Goal: Information Seeking & Learning: Learn about a topic

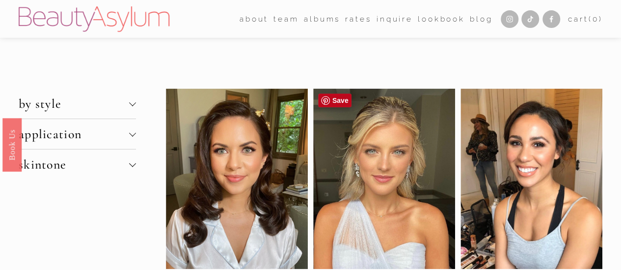
click at [379, 172] on div at bounding box center [384, 179] width 142 height 181
drag, startPoint x: 381, startPoint y: 185, endPoint x: 334, endPoint y: 105, distance: 93.4
click at [334, 105] on link "Save" at bounding box center [334, 101] width 33 height 14
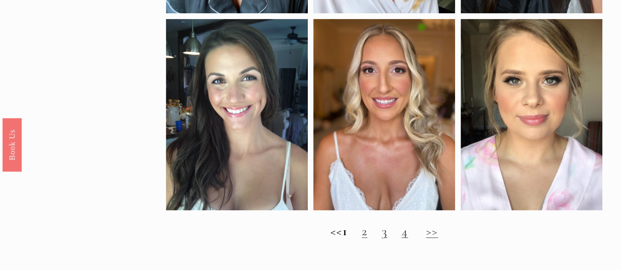
scroll to position [819, 0]
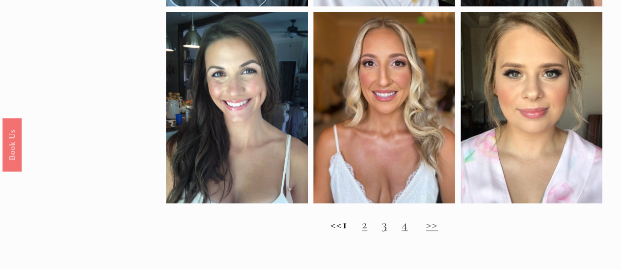
click at [371, 239] on div "<< 1 2 3 4 >>" at bounding box center [384, 224] width 436 height 30
click at [376, 232] on h2 "<< 1 2 3 4 >>" at bounding box center [384, 224] width 436 height 15
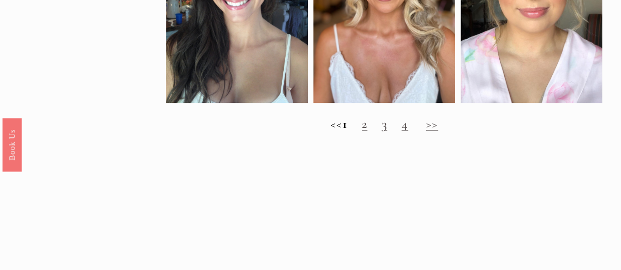
scroll to position [907, 0]
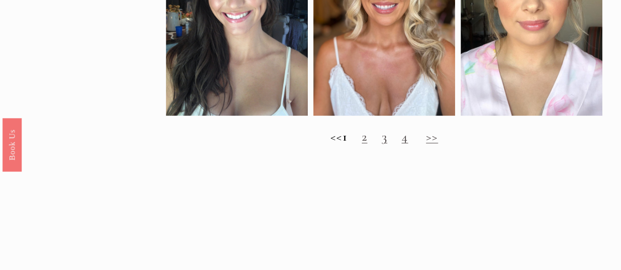
click at [397, 144] on h2 "<< 1 2 3 4 >>" at bounding box center [384, 136] width 436 height 15
click at [368, 144] on h2 "<< 1 2 3 4 >>" at bounding box center [384, 136] width 436 height 15
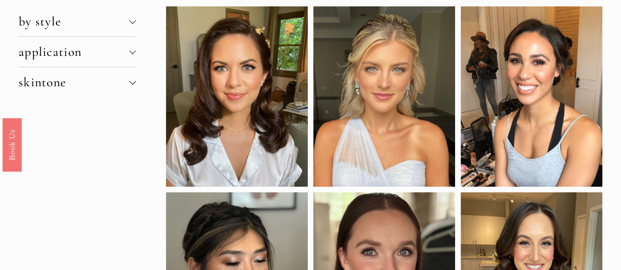
scroll to position [83, 0]
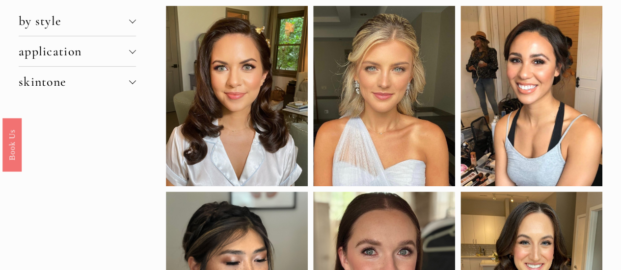
click at [133, 82] on div at bounding box center [132, 80] width 7 height 7
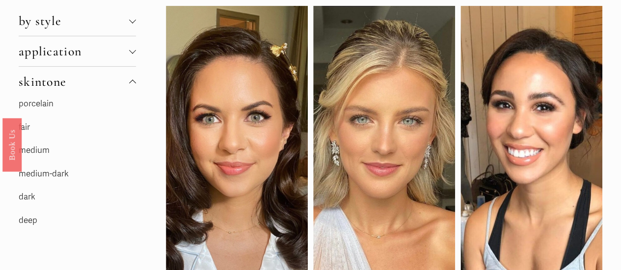
click at [30, 128] on p "fair" at bounding box center [77, 127] width 117 height 15
click at [23, 129] on link "fair" at bounding box center [24, 127] width 11 height 10
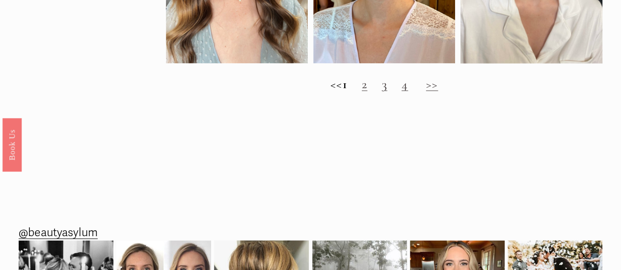
scroll to position [974, 0]
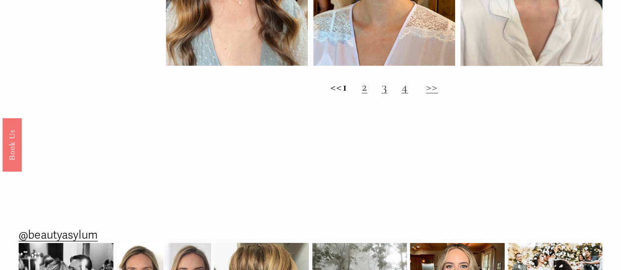
click at [367, 94] on link "2" at bounding box center [364, 86] width 5 height 15
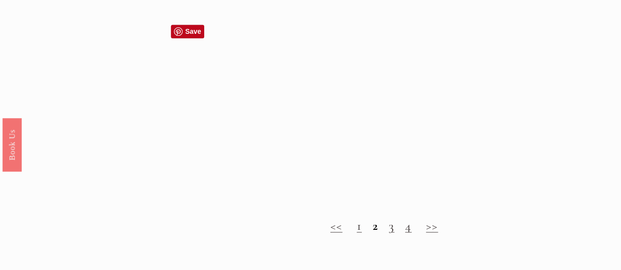
scroll to position [822, 0]
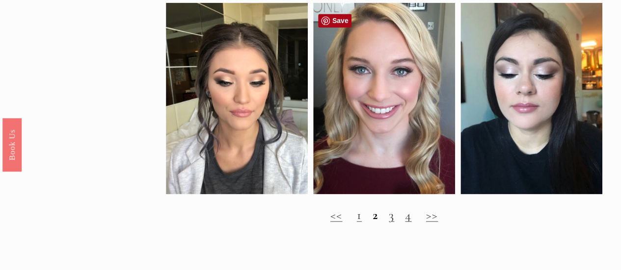
click at [340, 25] on link "Save" at bounding box center [334, 21] width 33 height 14
click at [539, 216] on h2 "<< 1 2 3 4 >>" at bounding box center [384, 215] width 436 height 15
click at [392, 222] on link "3" at bounding box center [391, 214] width 5 height 15
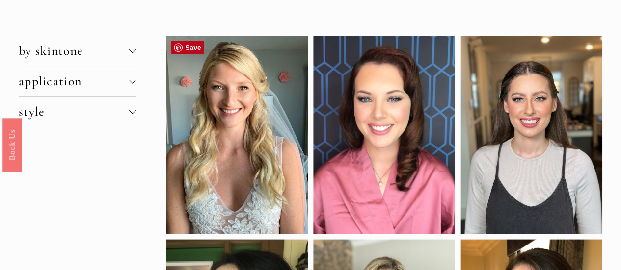
scroll to position [55, 0]
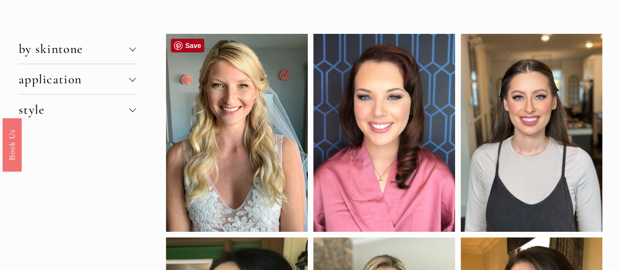
click at [193, 47] on link "Save" at bounding box center [187, 46] width 33 height 14
drag, startPoint x: 553, startPoint y: 15, endPoint x: 549, endPoint y: 20, distance: 6.9
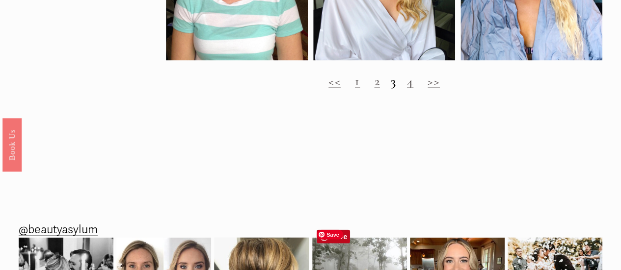
scroll to position [995, 0]
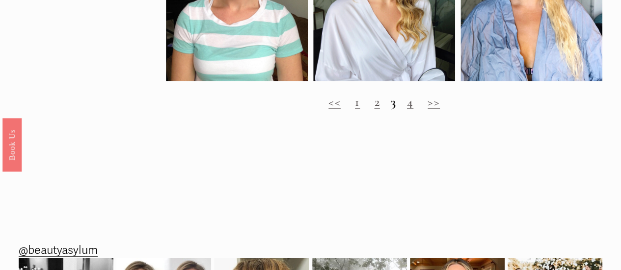
click at [410, 109] on link "4" at bounding box center [410, 101] width 6 height 15
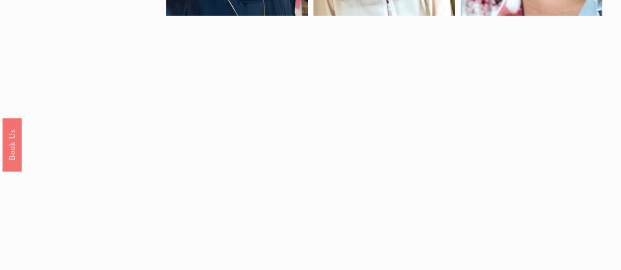
scroll to position [413, 0]
